Goal: Information Seeking & Learning: Learn about a topic

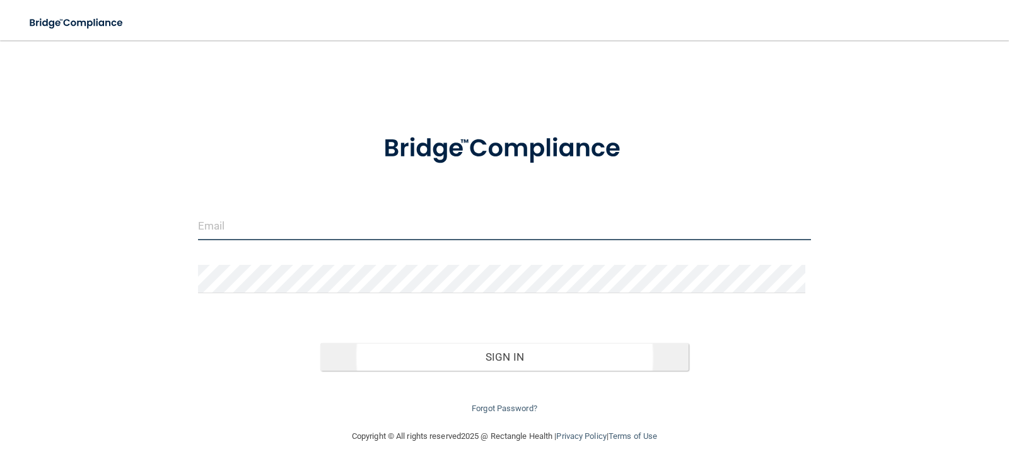
type input "[EMAIL_ADDRESS][DOMAIN_NAME]"
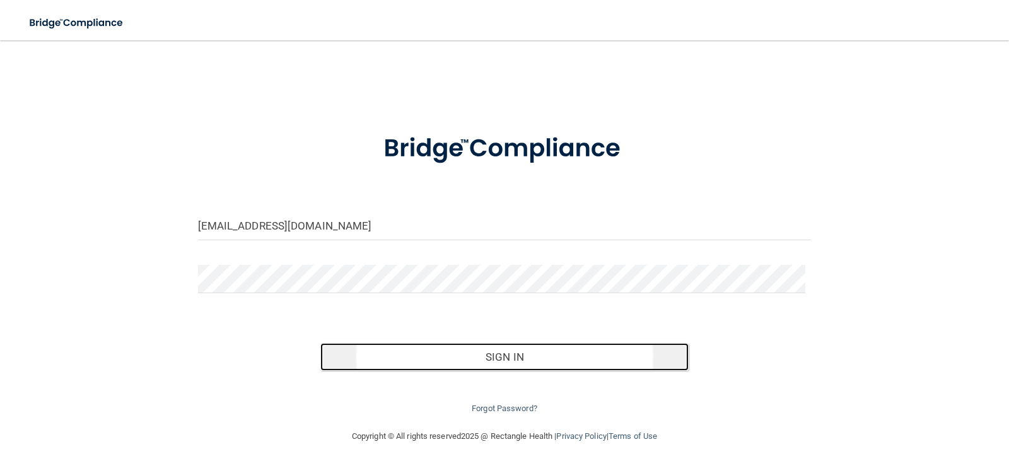
click at [516, 365] on button "Sign In" at bounding box center [504, 357] width 368 height 28
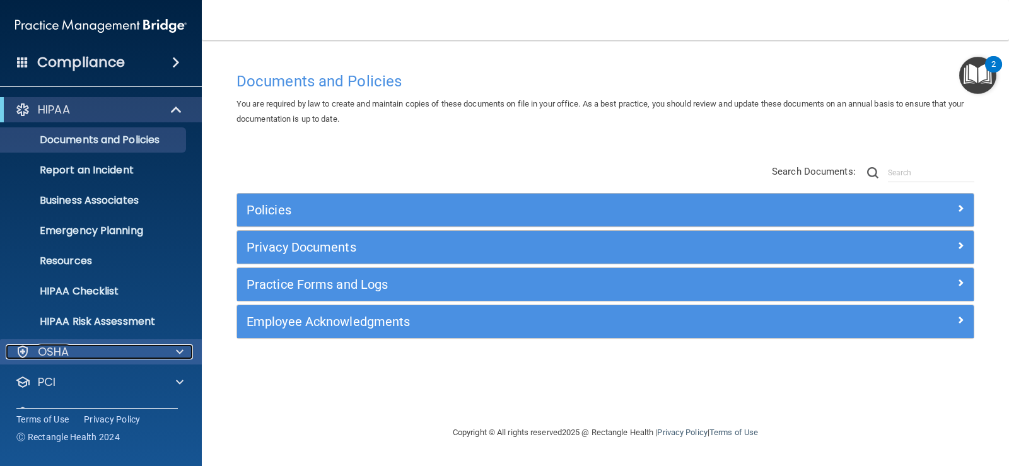
click at [84, 346] on div "OSHA" at bounding box center [84, 351] width 156 height 15
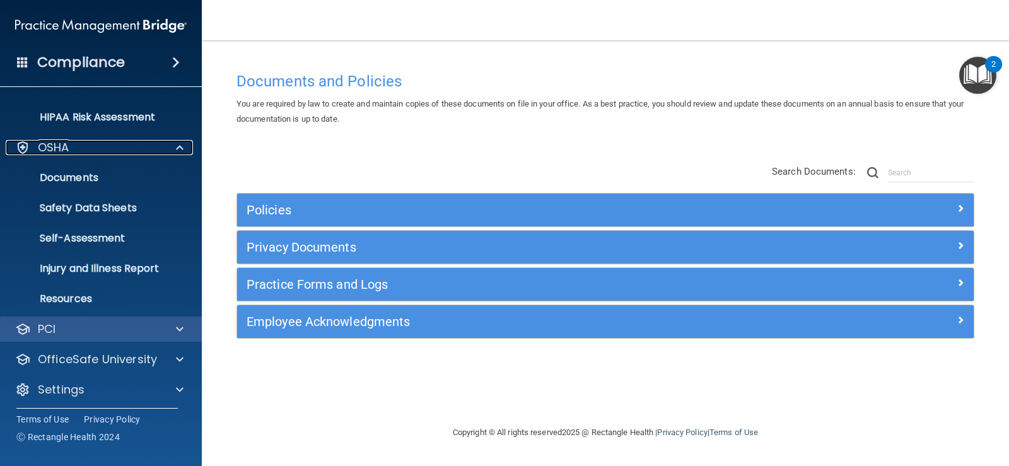
scroll to position [209, 0]
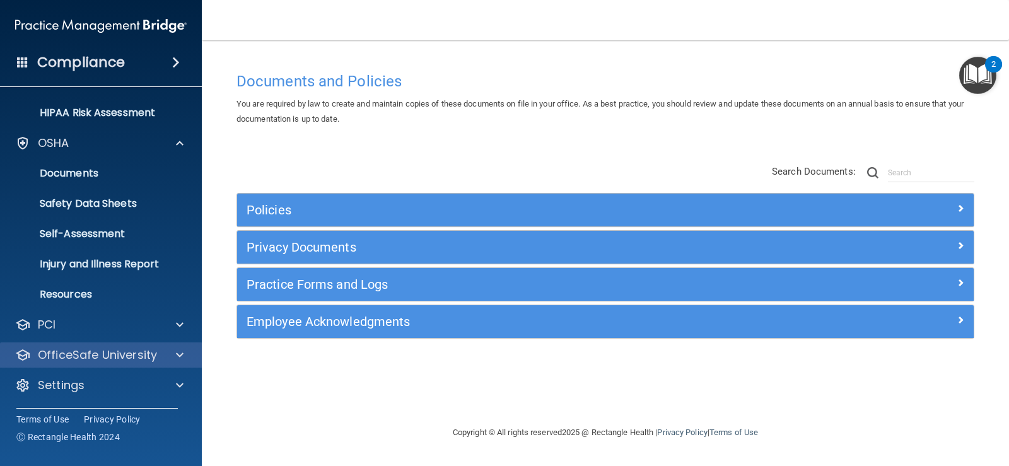
click at [127, 346] on div "OfficeSafe University" at bounding box center [101, 354] width 202 height 25
click at [172, 352] on div at bounding box center [178, 354] width 32 height 15
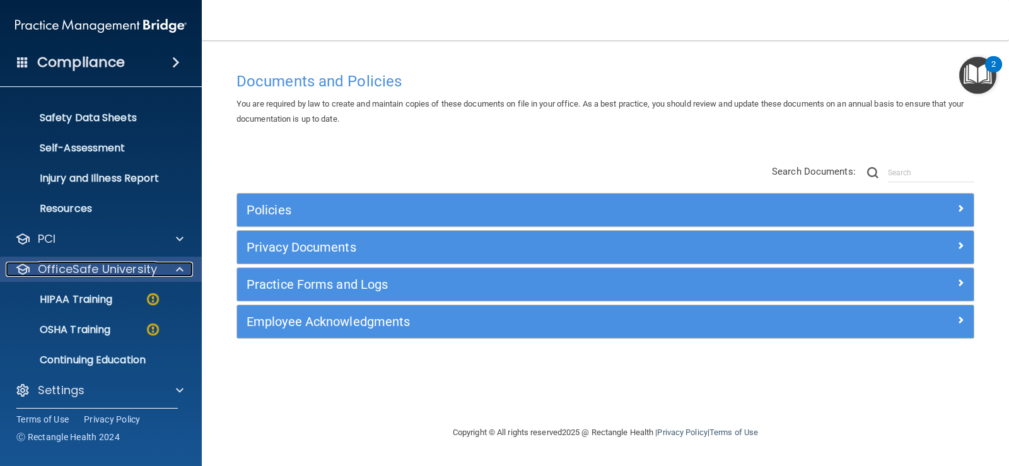
scroll to position [300, 0]
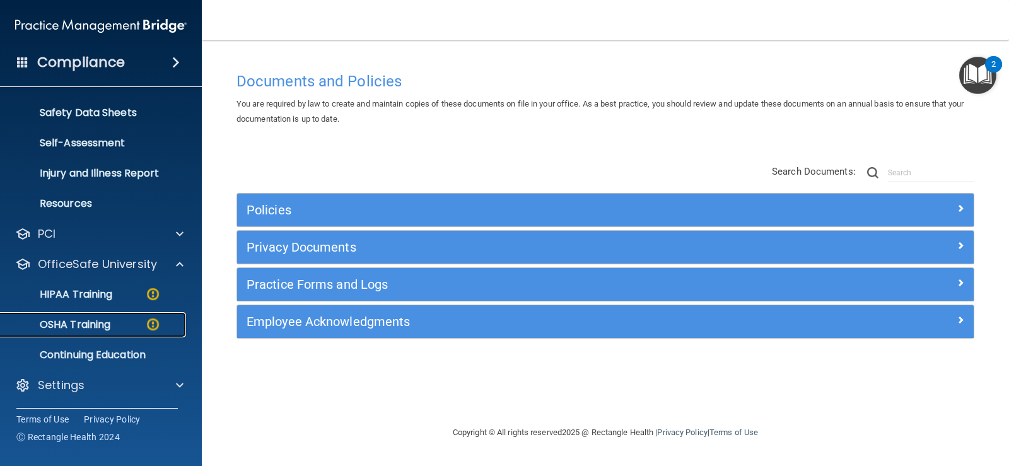
click at [88, 321] on p "OSHA Training" at bounding box center [59, 324] width 102 height 13
